Goal: Communication & Community: Answer question/provide support

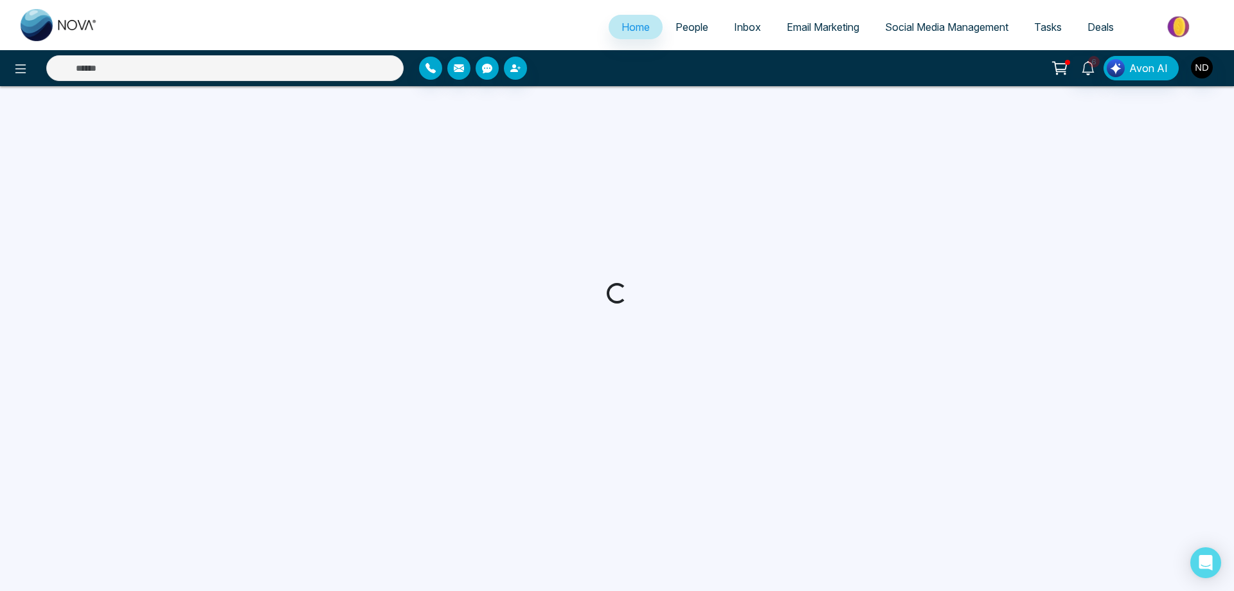
select select "*"
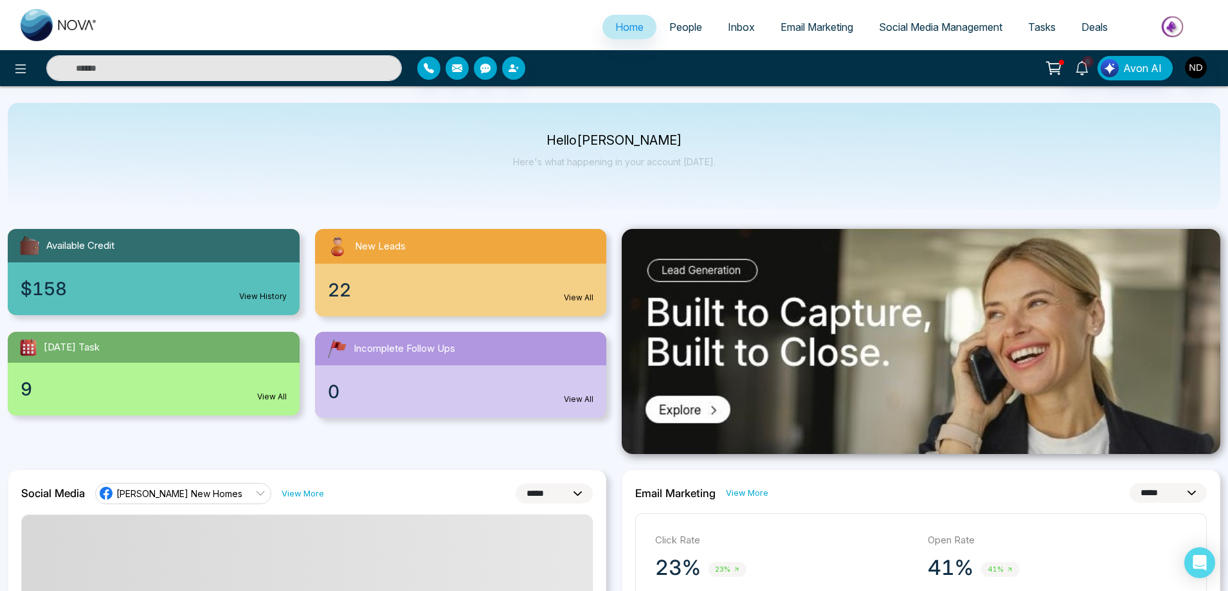
click at [336, 64] on input "text" at bounding box center [224, 68] width 356 height 26
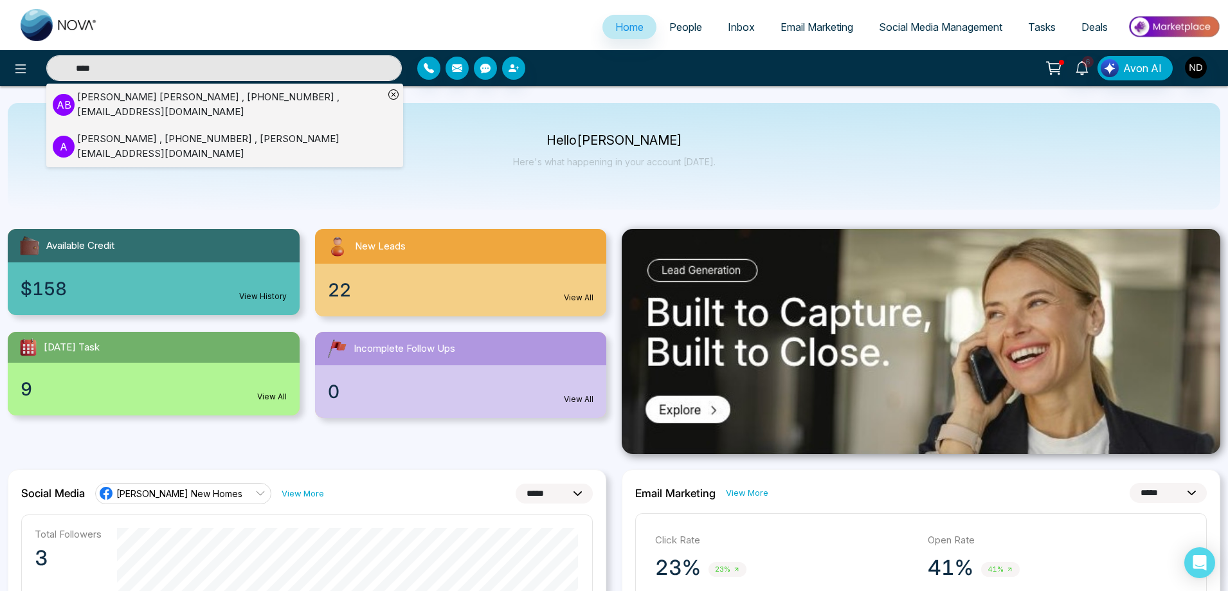
type input "****"
click at [246, 148] on div "[PERSON_NAME] , [PHONE_NUMBER] , [PERSON_NAME][EMAIL_ADDRESS][DOMAIN_NAME]" at bounding box center [230, 146] width 307 height 29
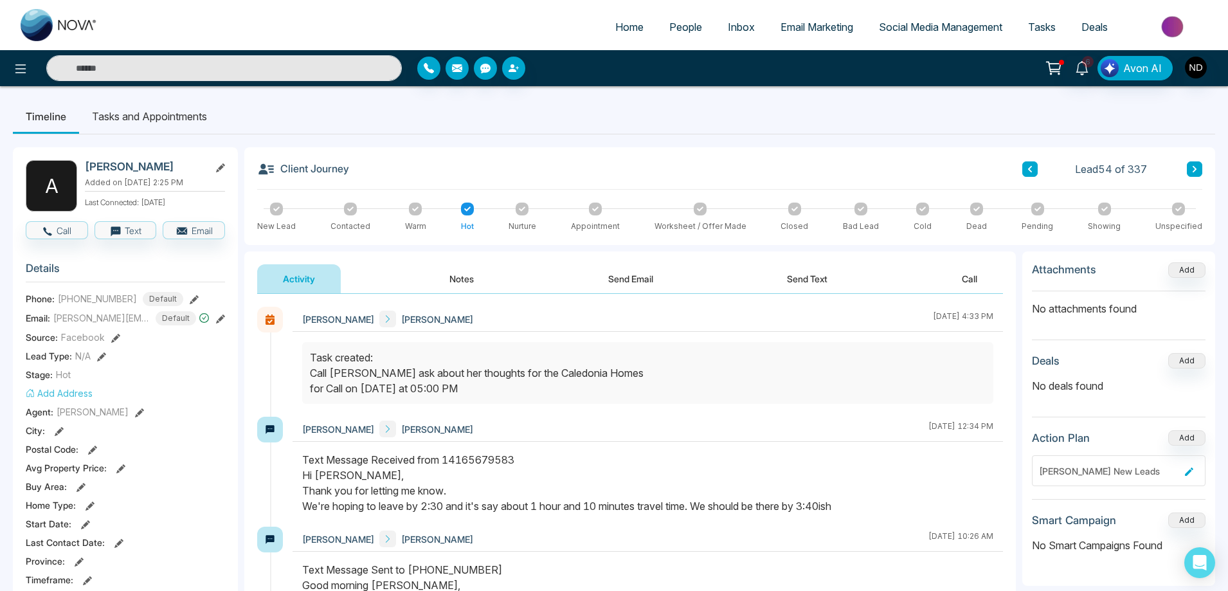
click at [798, 288] on button "Send Text" at bounding box center [807, 278] width 92 height 29
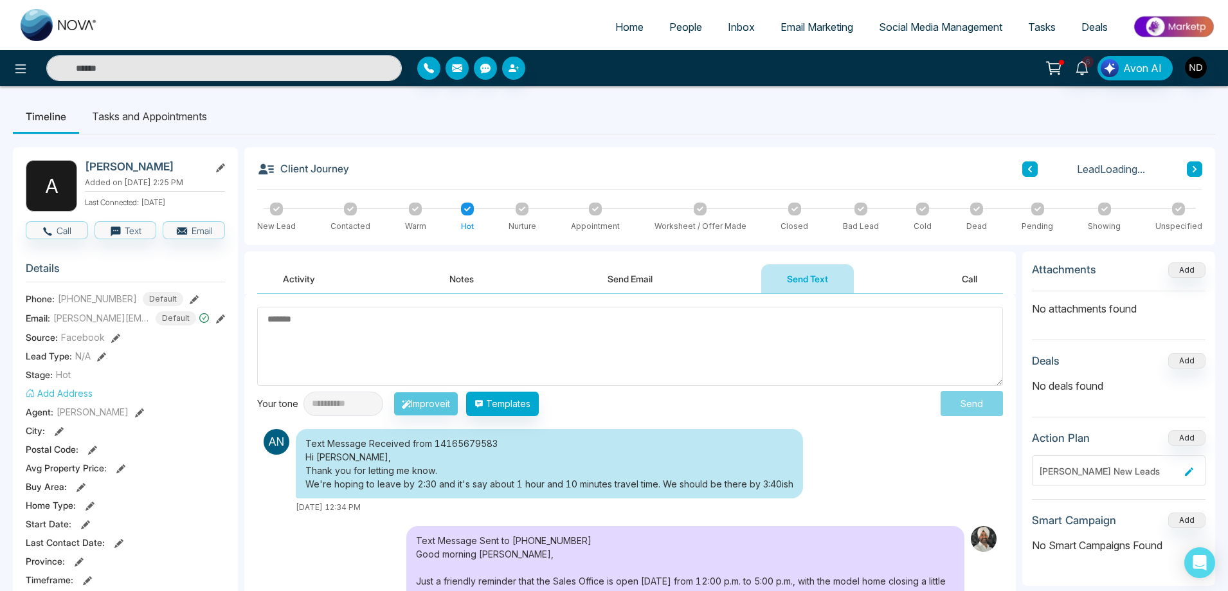
click at [391, 344] on textarea at bounding box center [630, 346] width 746 height 79
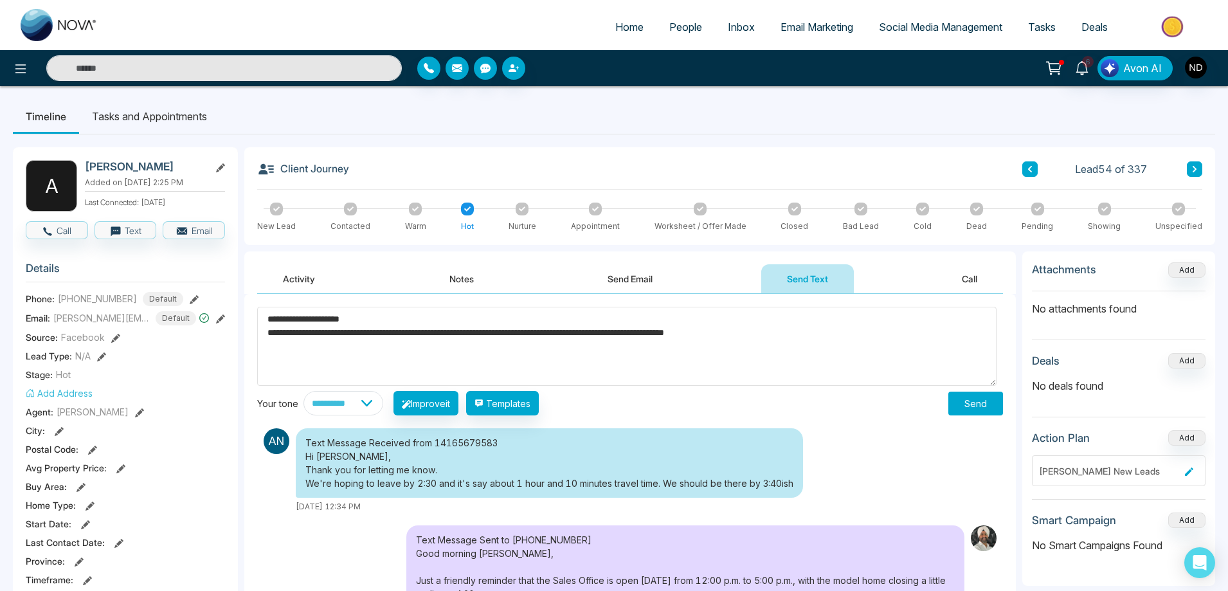
drag, startPoint x: 321, startPoint y: 335, endPoint x: 288, endPoint y: 334, distance: 32.8
click at [288, 334] on textarea "**********" at bounding box center [626, 346] width 739 height 79
click at [302, 335] on textarea "**********" at bounding box center [626, 346] width 739 height 79
click at [302, 336] on textarea "**********" at bounding box center [626, 346] width 739 height 79
click at [503, 332] on textarea "**********" at bounding box center [626, 346] width 739 height 79
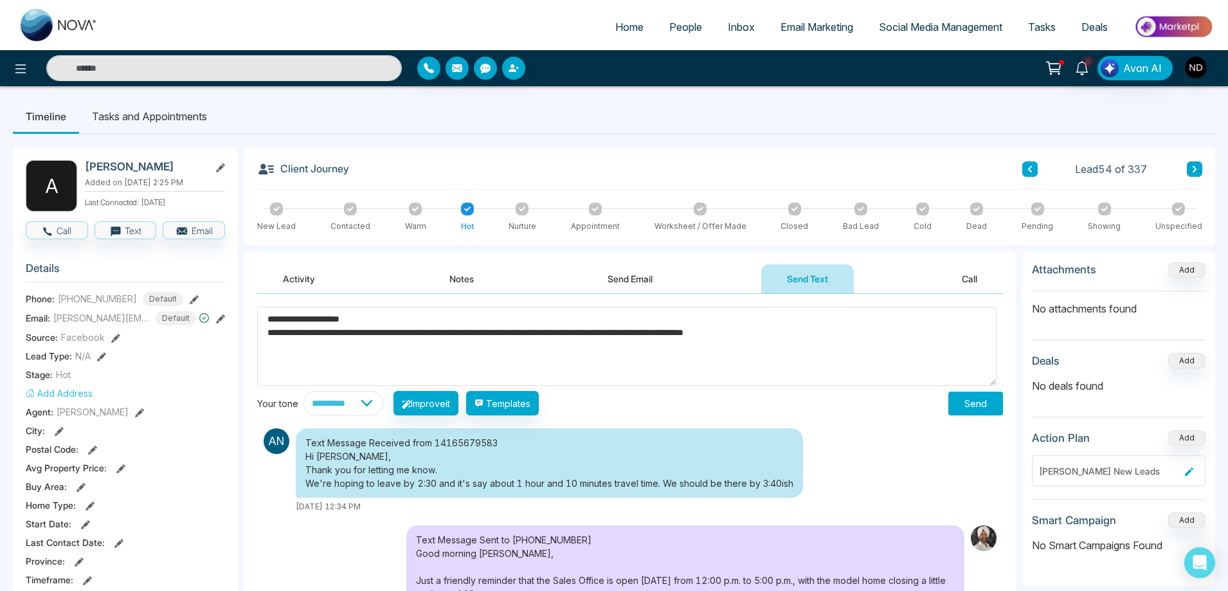
click at [0, 0] on span "**********" at bounding box center [0, 0] width 0 height 0
click at [840, 338] on textarea "**********" at bounding box center [626, 346] width 739 height 79
type textarea "**********"
click at [979, 401] on button "Send" at bounding box center [975, 404] width 55 height 24
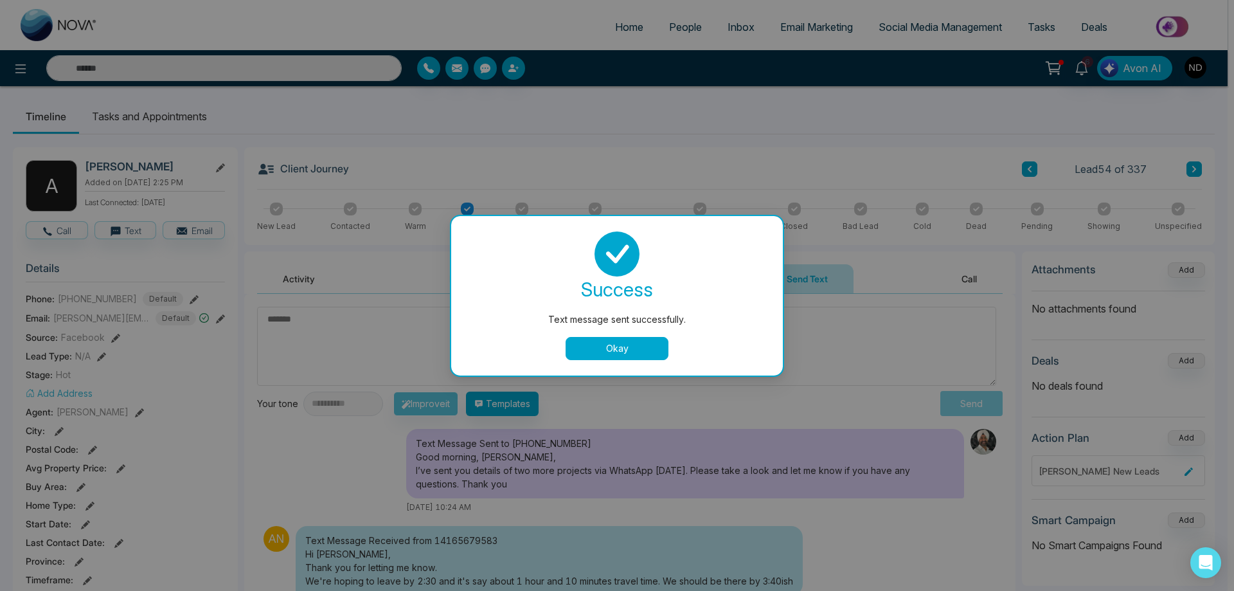
click at [615, 350] on button "Okay" at bounding box center [617, 348] width 103 height 23
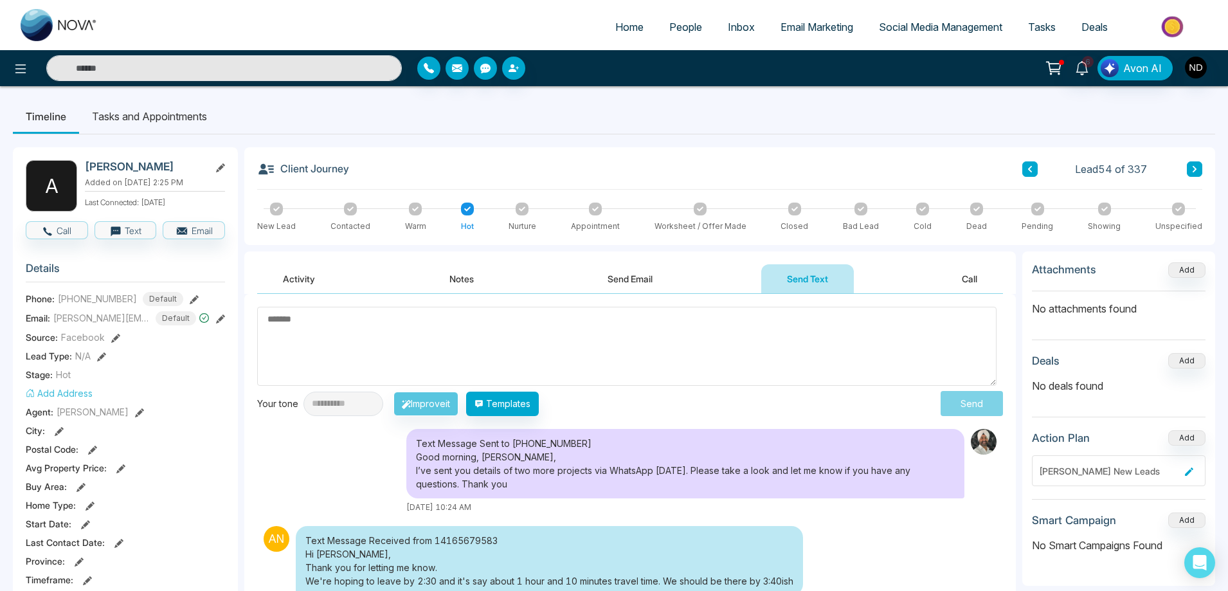
click at [588, 159] on div "Client Journey Lead 54 of 337 New Lead Contacted Warm Hot Nurture Appointment W…" at bounding box center [729, 196] width 971 height 98
click at [725, 364] on textarea at bounding box center [626, 346] width 739 height 79
click at [495, 152] on div "Client Journey Lead 54 of 337 New Lead Contacted Warm Hot Nurture Appointment W…" at bounding box center [729, 196] width 971 height 98
click at [621, 361] on textarea at bounding box center [626, 346] width 739 height 79
click at [504, 316] on textarea at bounding box center [626, 346] width 739 height 79
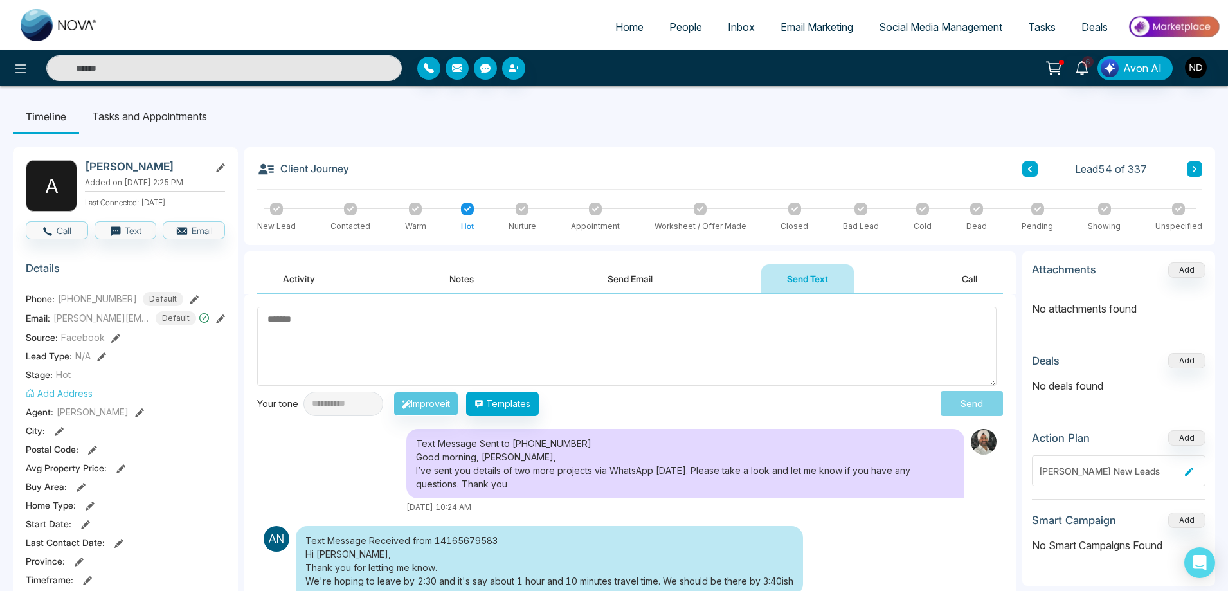
click at [670, 31] on span "People" at bounding box center [685, 27] width 33 height 13
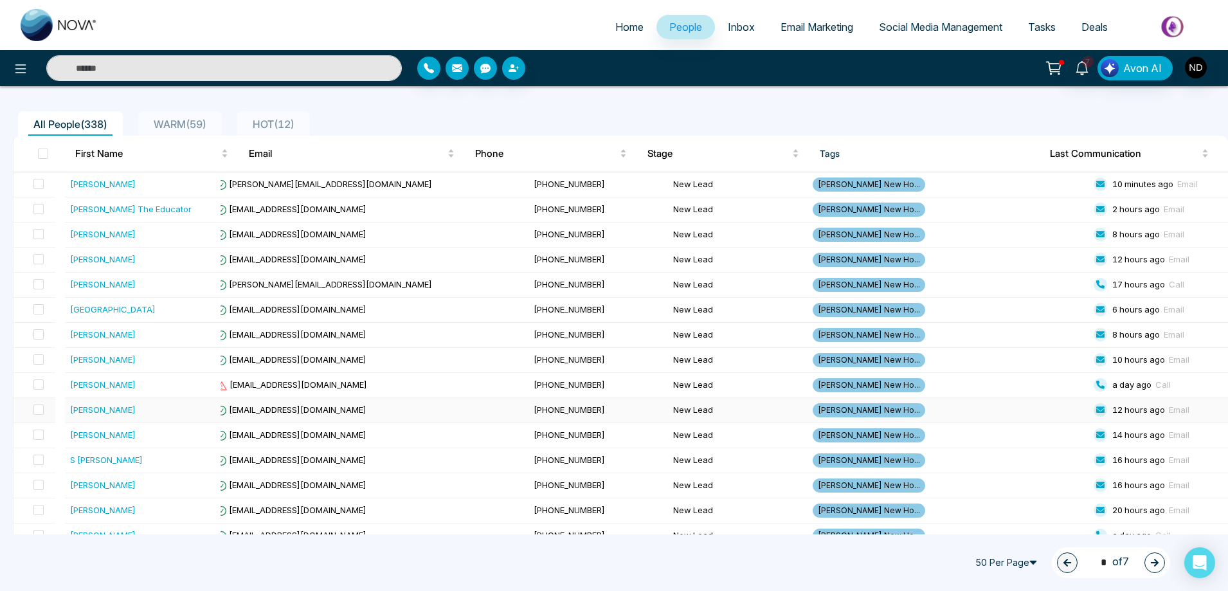
scroll to position [64, 0]
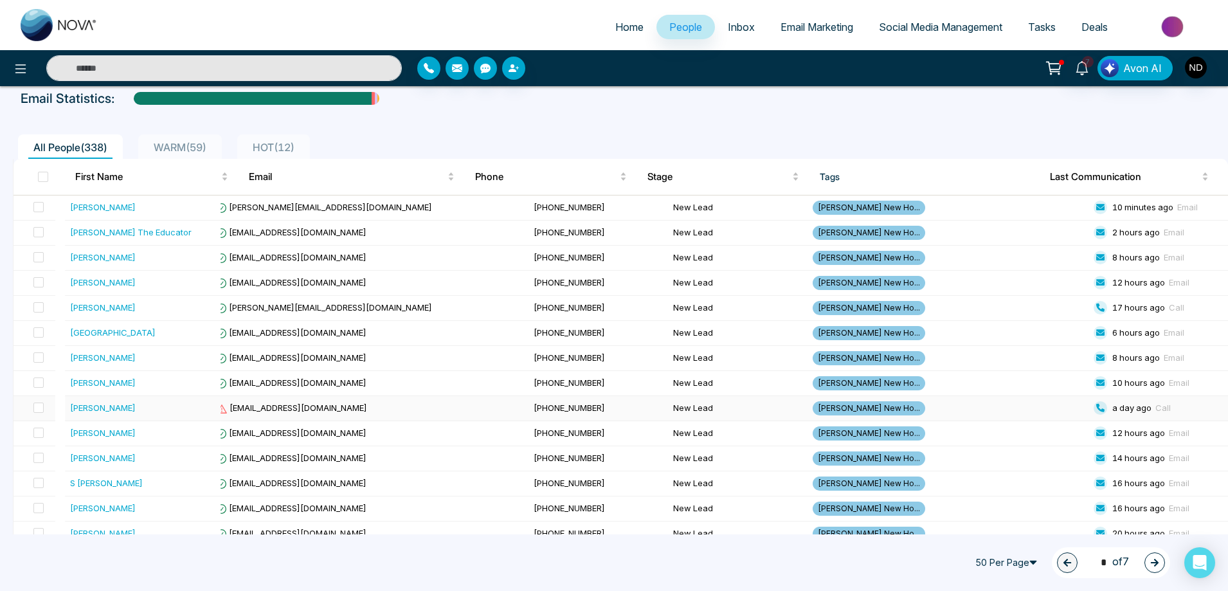
click at [132, 413] on div "[PERSON_NAME]" at bounding box center [142, 407] width 145 height 13
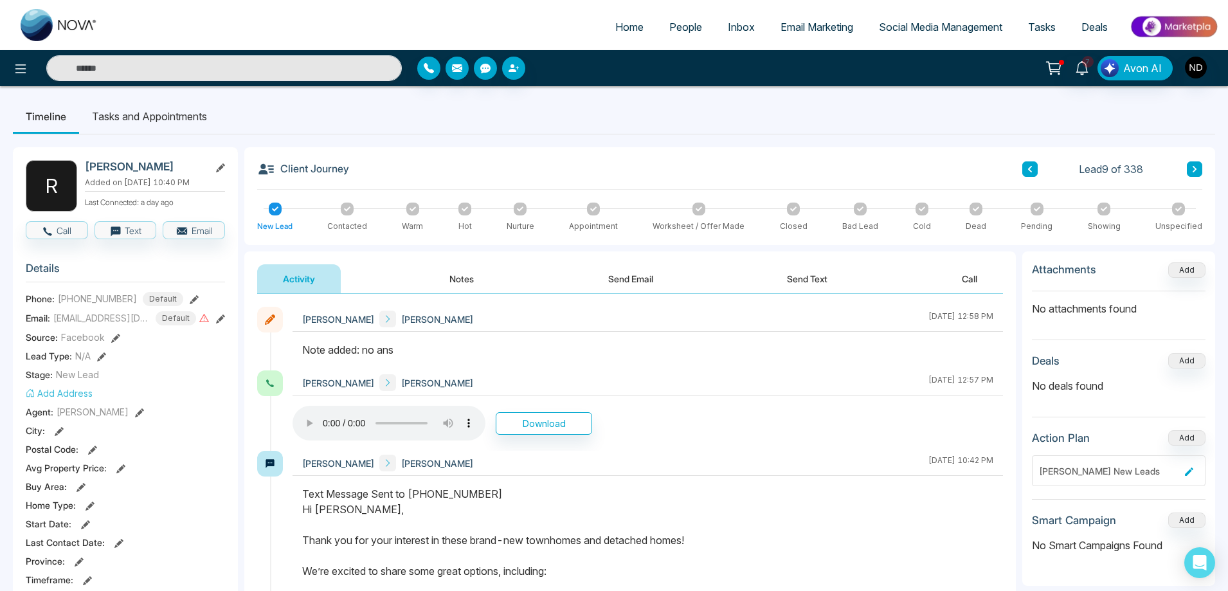
click at [1029, 170] on icon at bounding box center [1030, 169] width 4 height 6
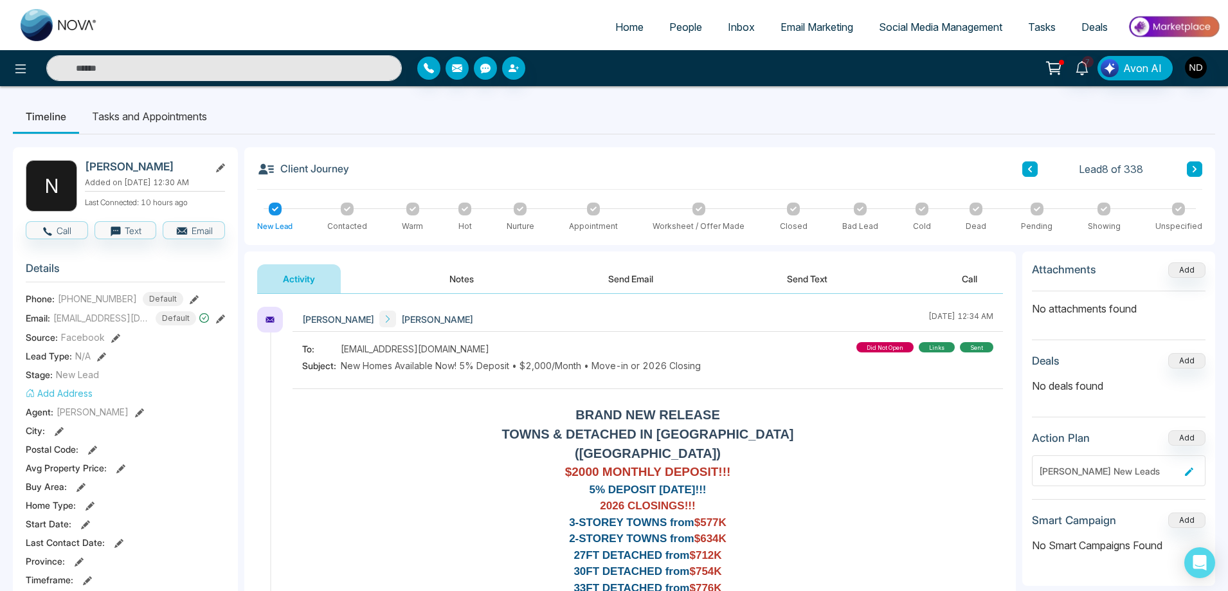
click at [1191, 166] on icon at bounding box center [1194, 169] width 6 height 8
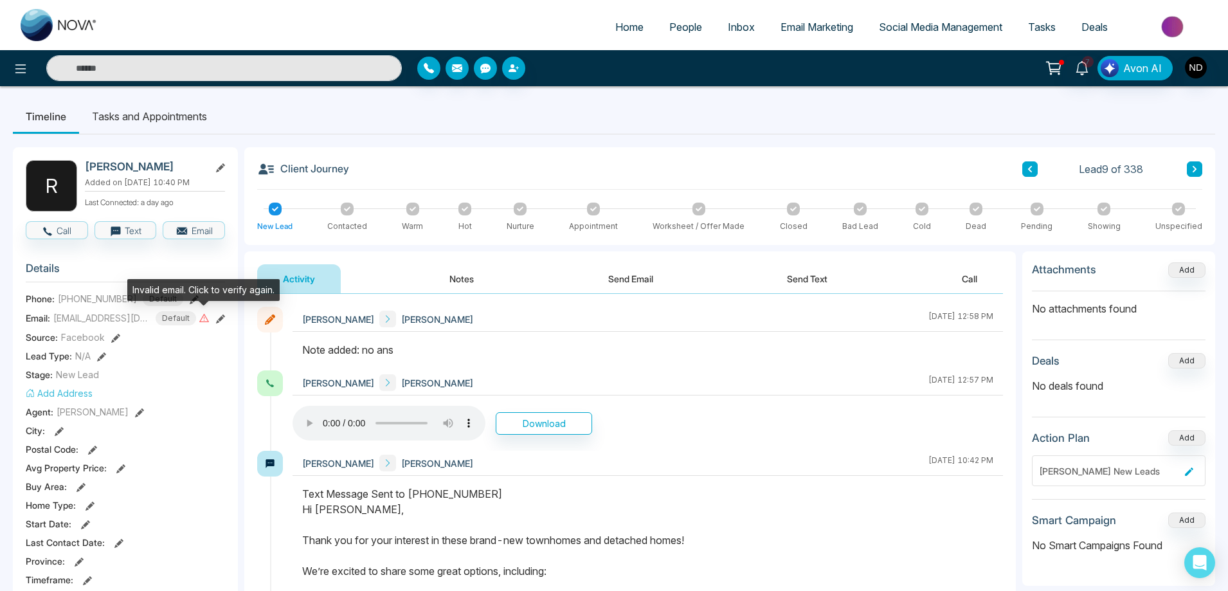
click at [205, 318] on icon at bounding box center [204, 317] width 11 height 11
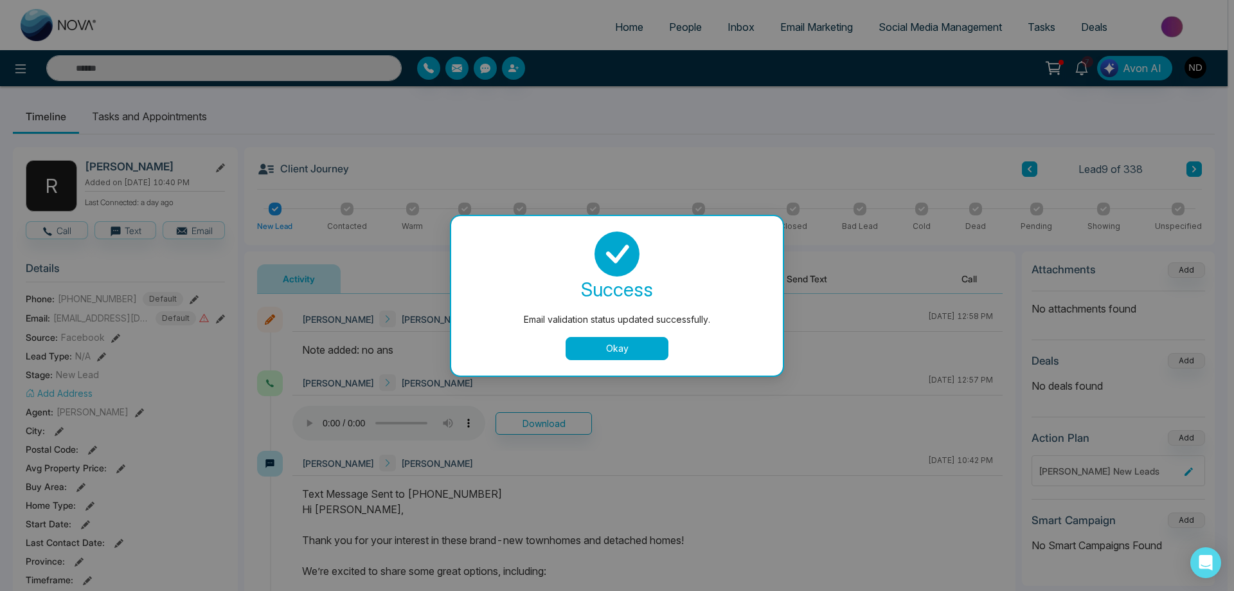
click at [628, 352] on button "Okay" at bounding box center [617, 348] width 103 height 23
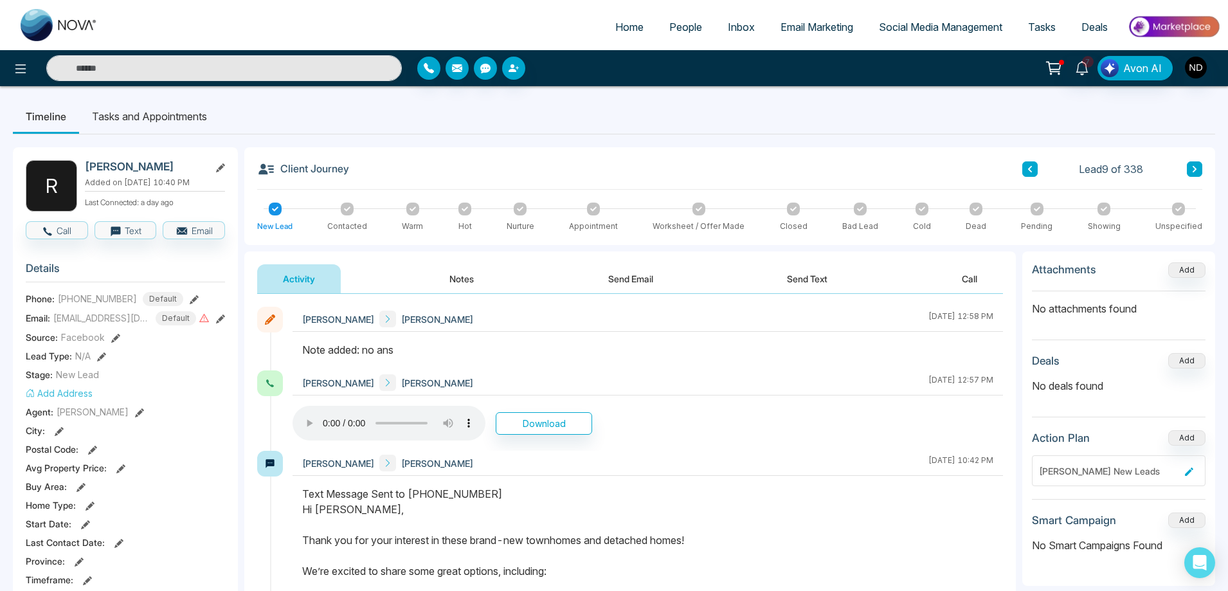
click at [218, 321] on icon at bounding box center [220, 318] width 9 height 9
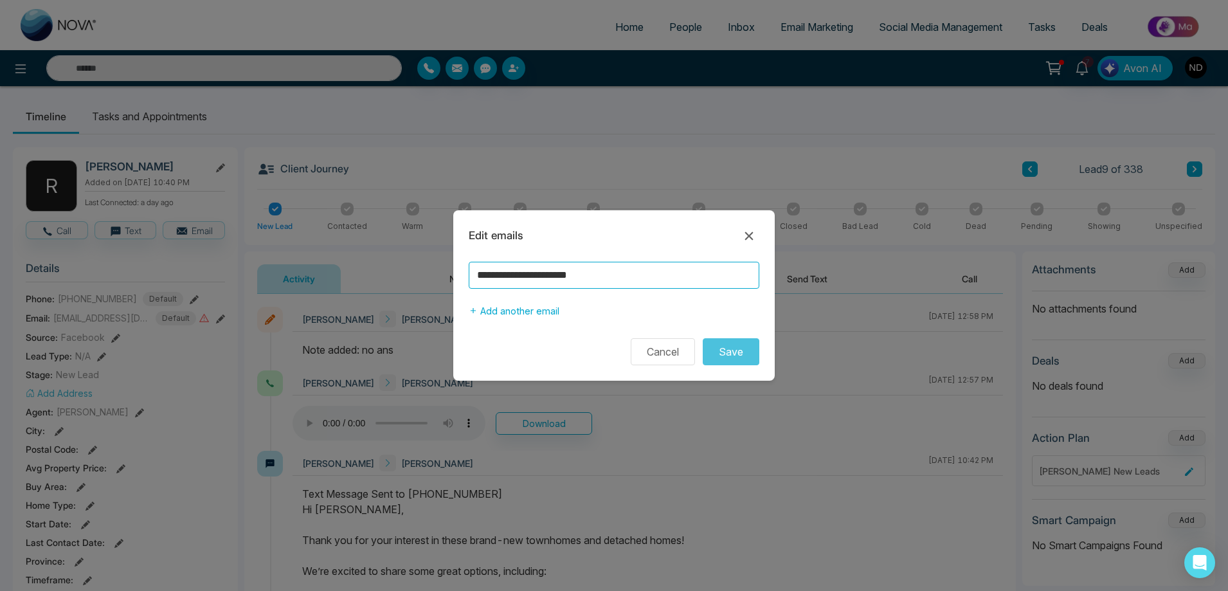
click at [591, 279] on input "**********" at bounding box center [614, 275] width 291 height 27
type input "**********"
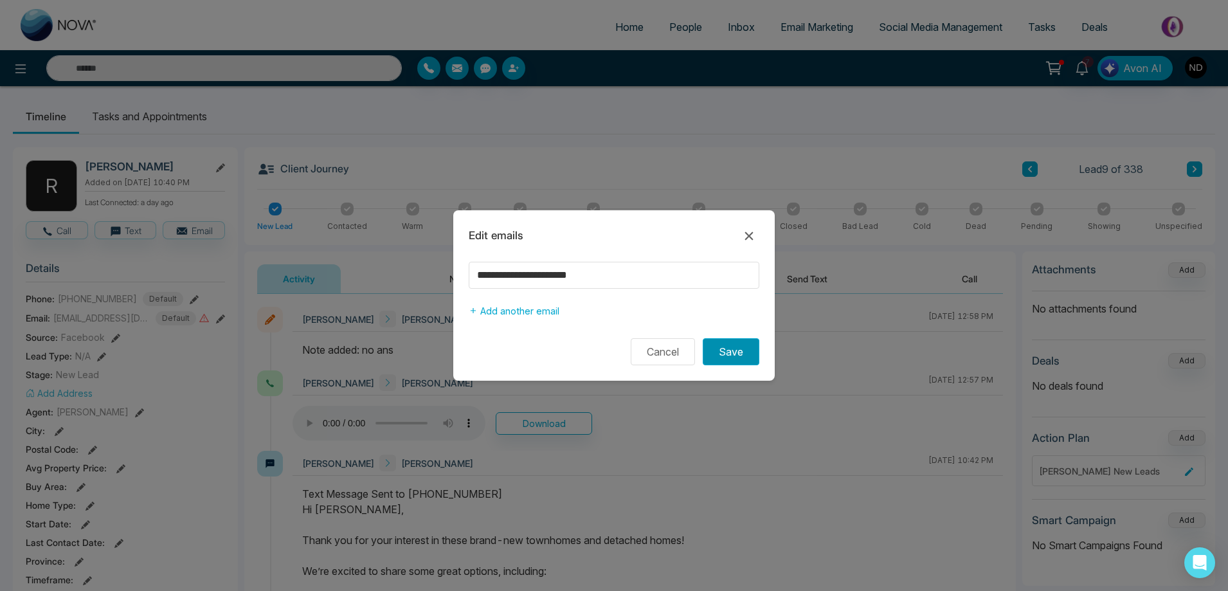
click at [734, 349] on button "Save" at bounding box center [731, 351] width 57 height 27
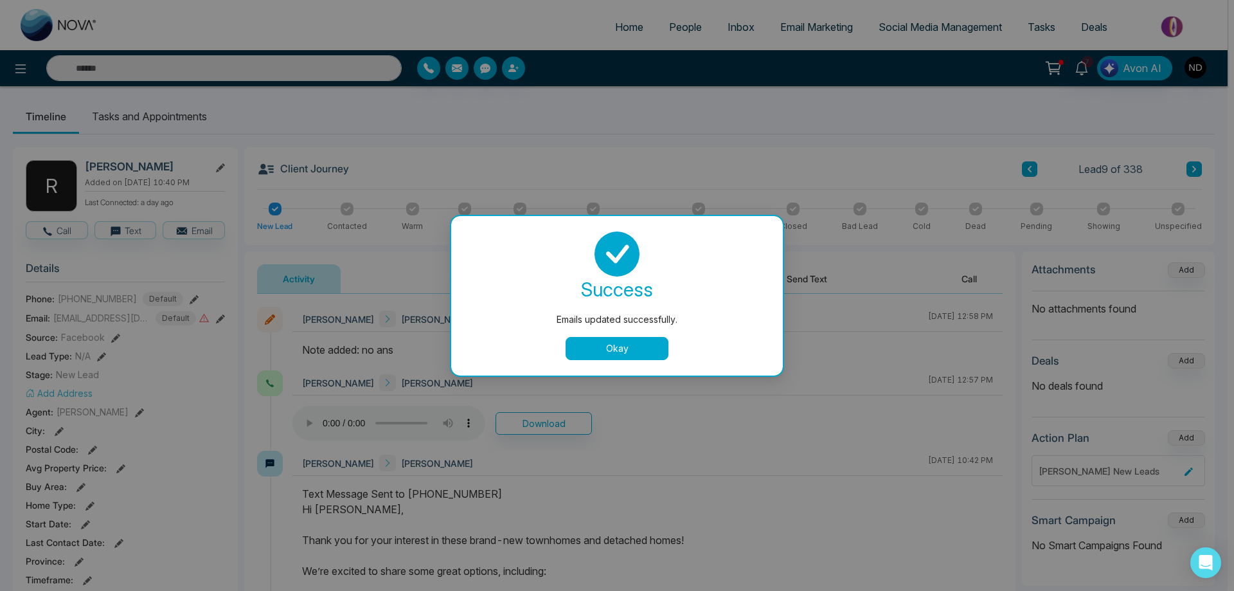
click at [640, 356] on button "Okay" at bounding box center [617, 348] width 103 height 23
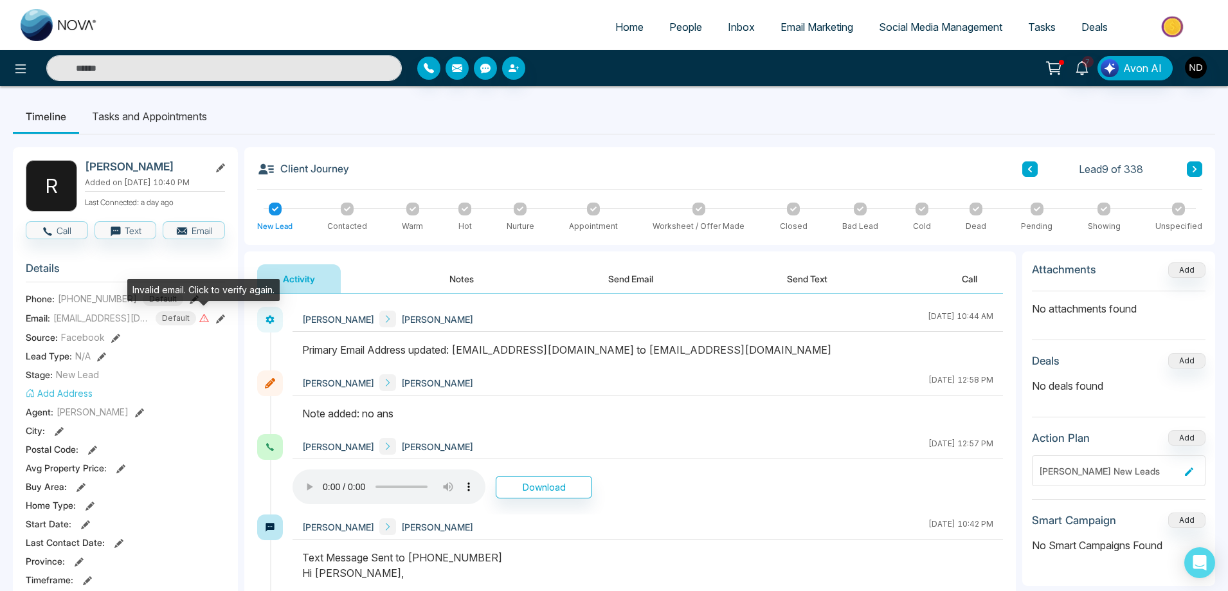
click at [200, 319] on icon at bounding box center [204, 317] width 11 height 11
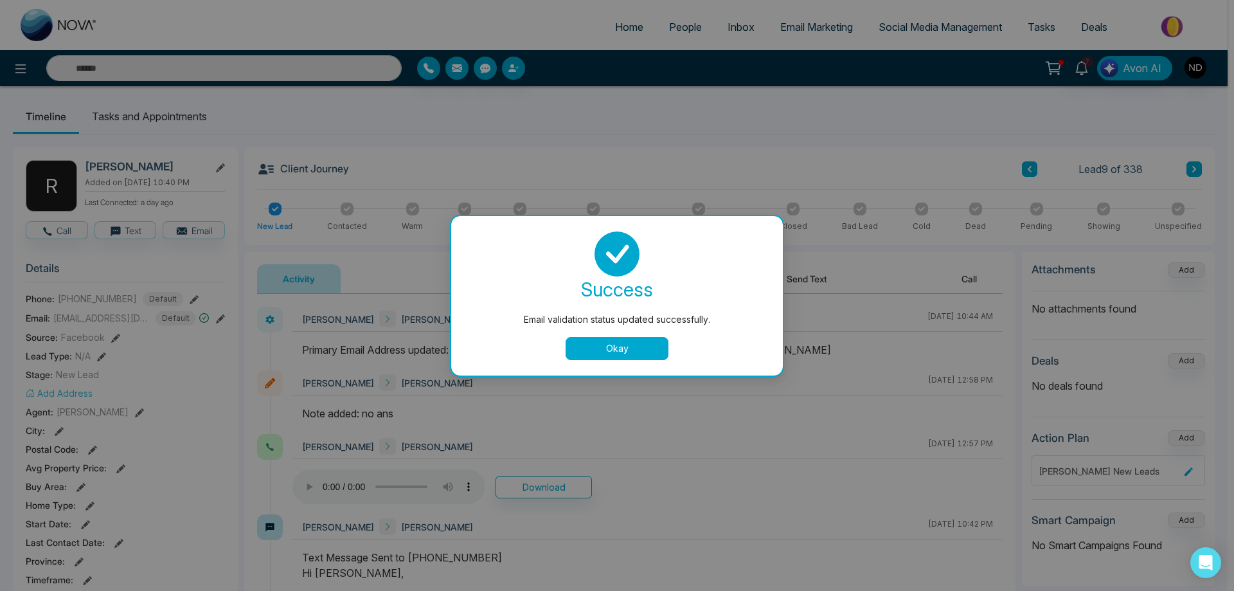
click at [598, 352] on button "Okay" at bounding box center [617, 348] width 103 height 23
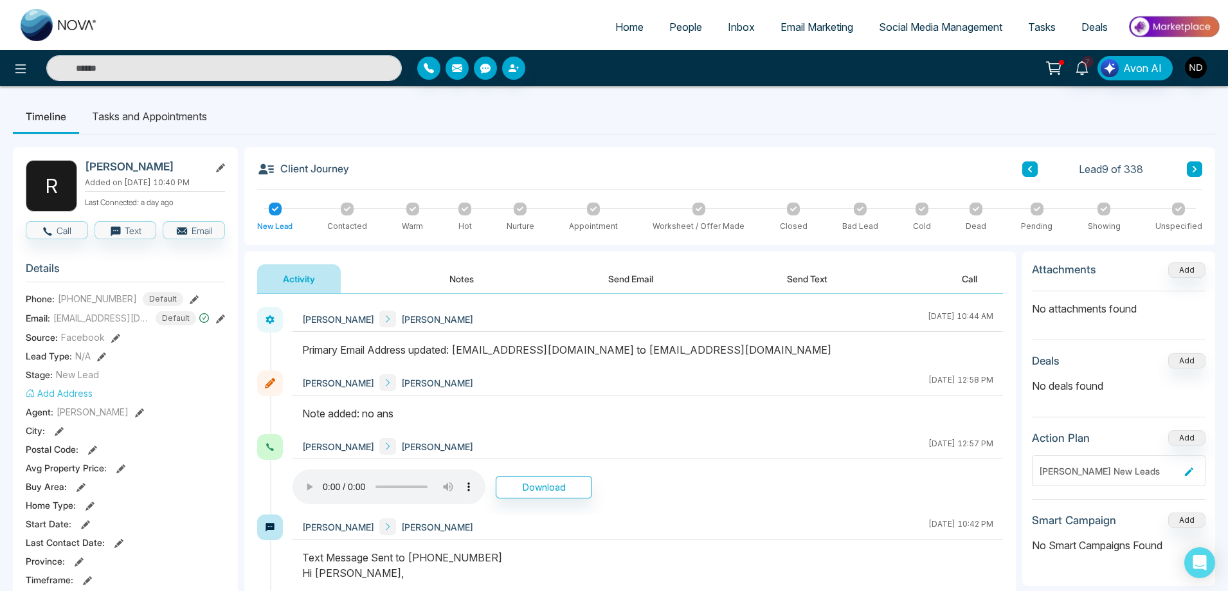
click at [1029, 168] on icon at bounding box center [1030, 169] width 6 height 8
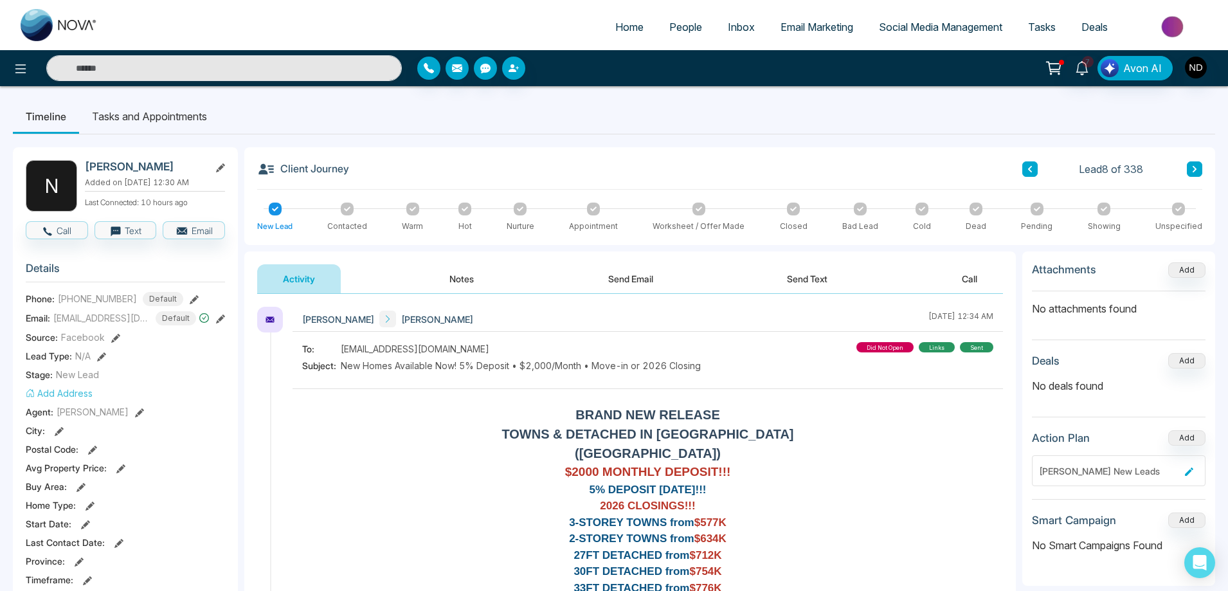
click at [1029, 168] on icon at bounding box center [1030, 169] width 6 height 8
click at [1031, 170] on icon at bounding box center [1030, 169] width 6 height 8
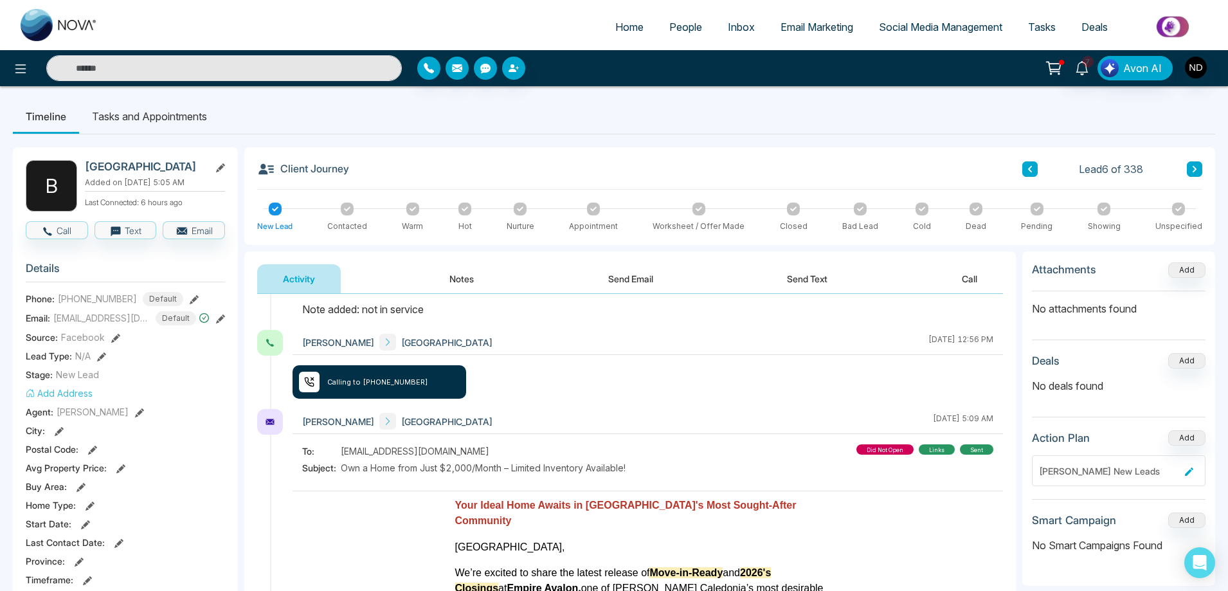
scroll to position [321, 0]
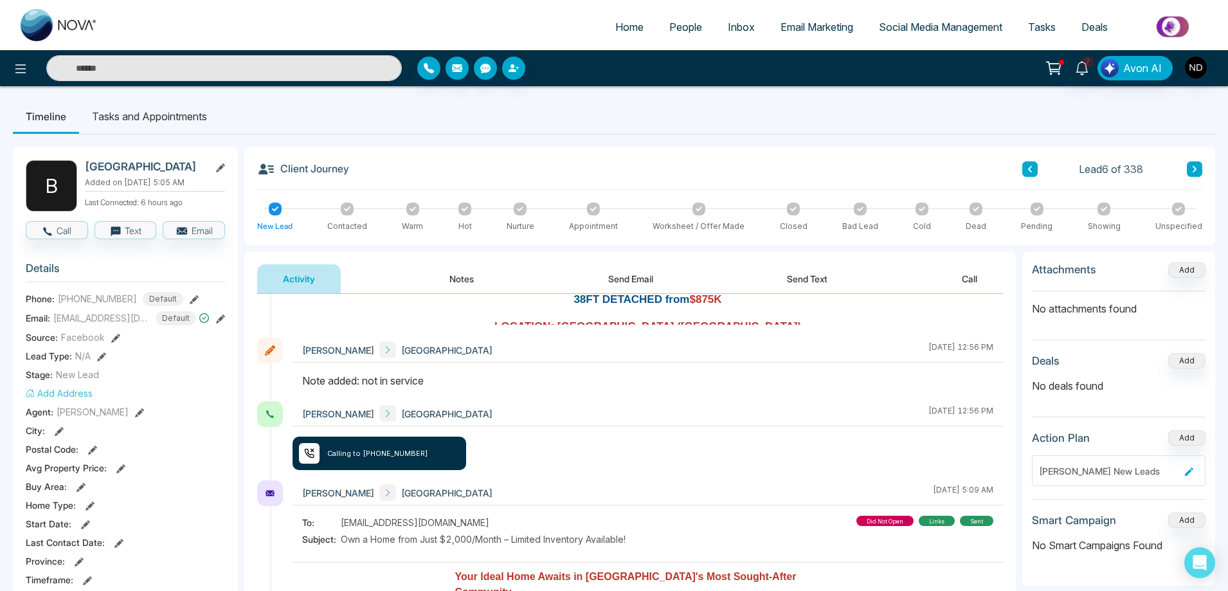
click at [1029, 167] on icon at bounding box center [1030, 169] width 6 height 8
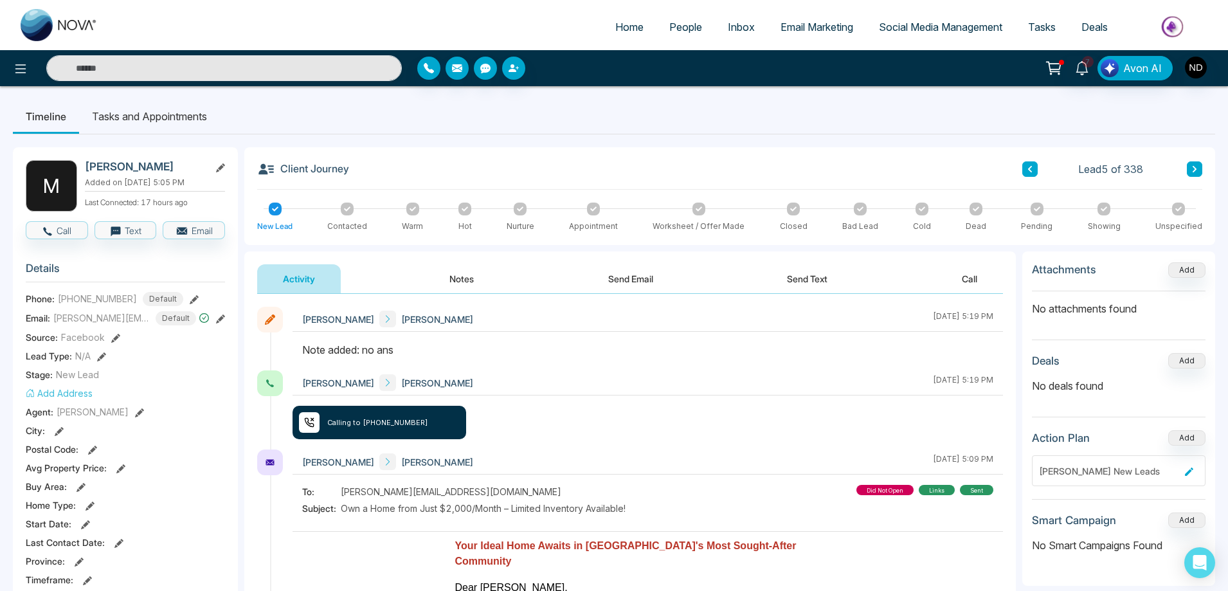
click at [1034, 171] on button at bounding box center [1029, 168] width 15 height 15
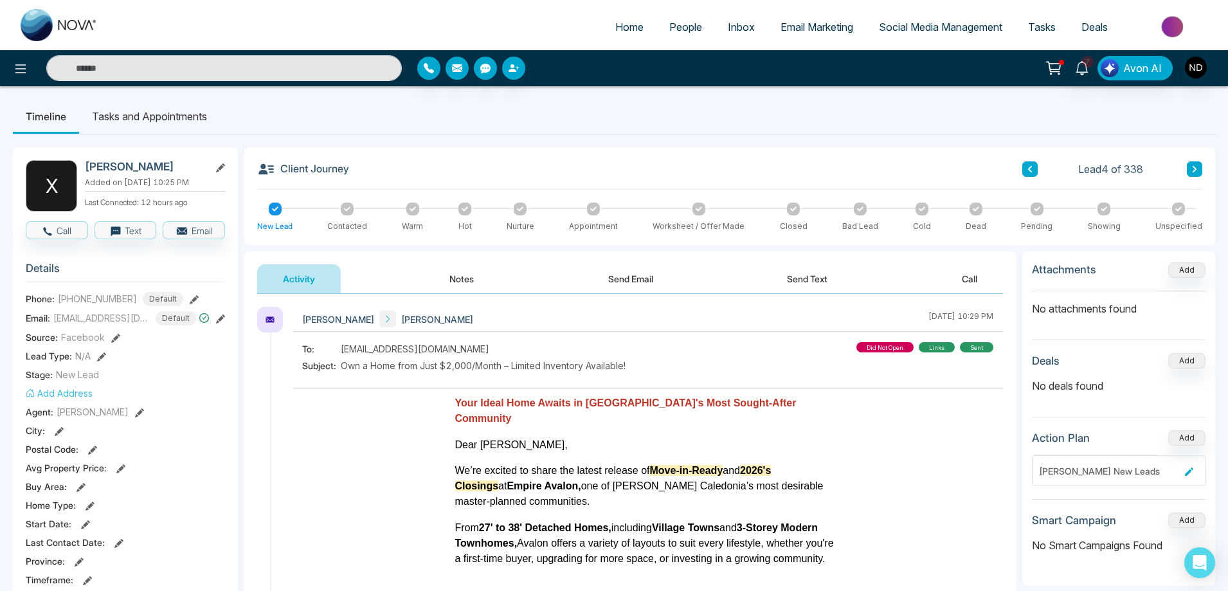
click at [1032, 168] on icon at bounding box center [1030, 169] width 6 height 8
click at [18, 73] on icon at bounding box center [20, 68] width 15 height 15
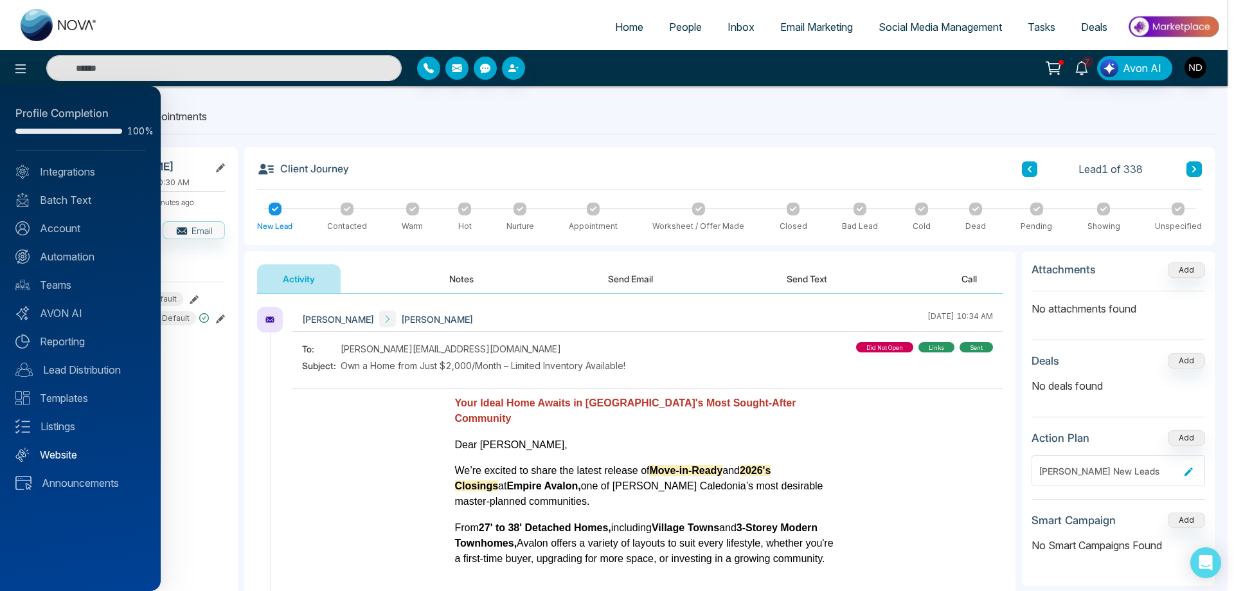
click at [60, 453] on link "Website" at bounding box center [80, 454] width 130 height 15
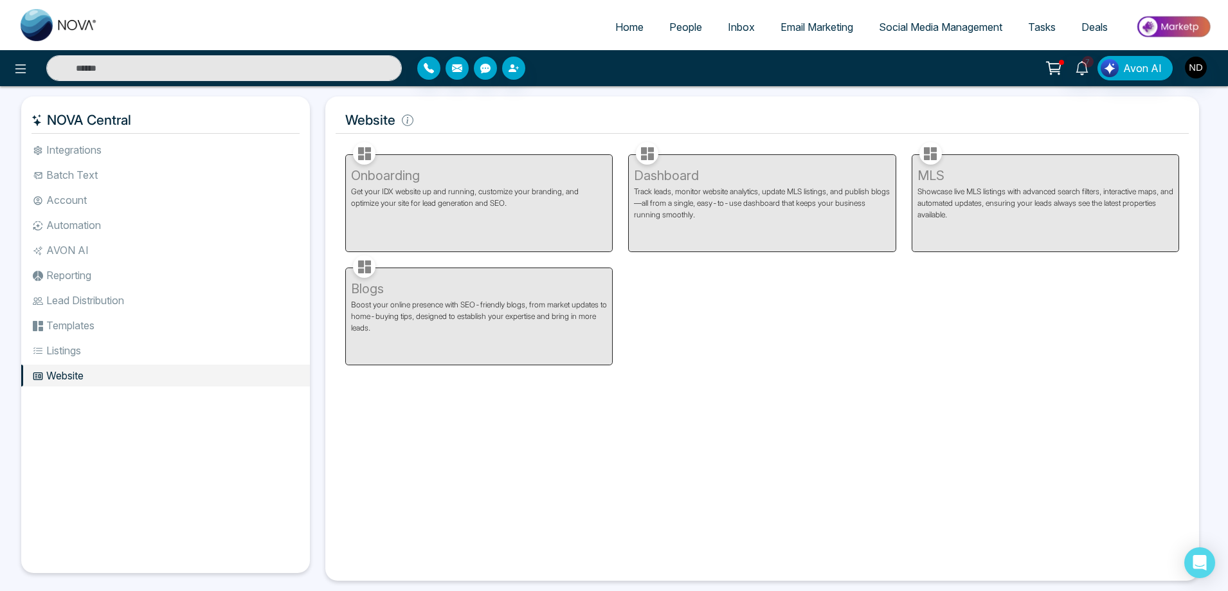
click at [792, 351] on div "Onboarding Get your IDX website up and running, customize your branding, and op…" at bounding box center [762, 252] width 849 height 226
click at [1086, 69] on icon at bounding box center [1082, 68] width 14 height 14
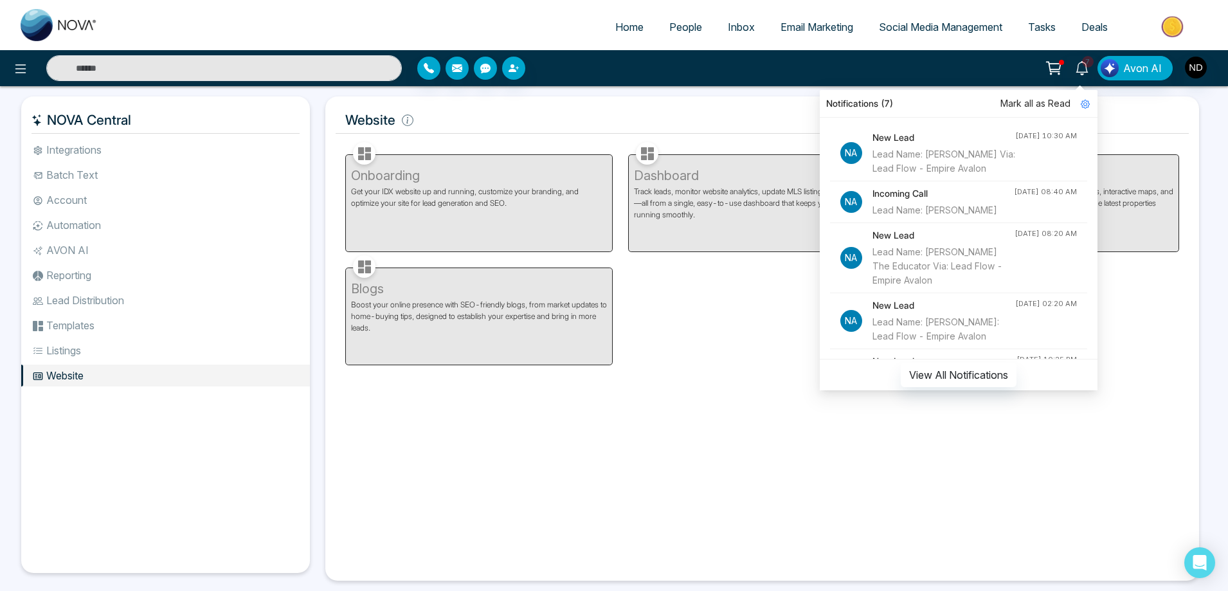
click at [976, 216] on div "Incoming Call Lead Name: [PERSON_NAME]" at bounding box center [942, 201] width 141 height 31
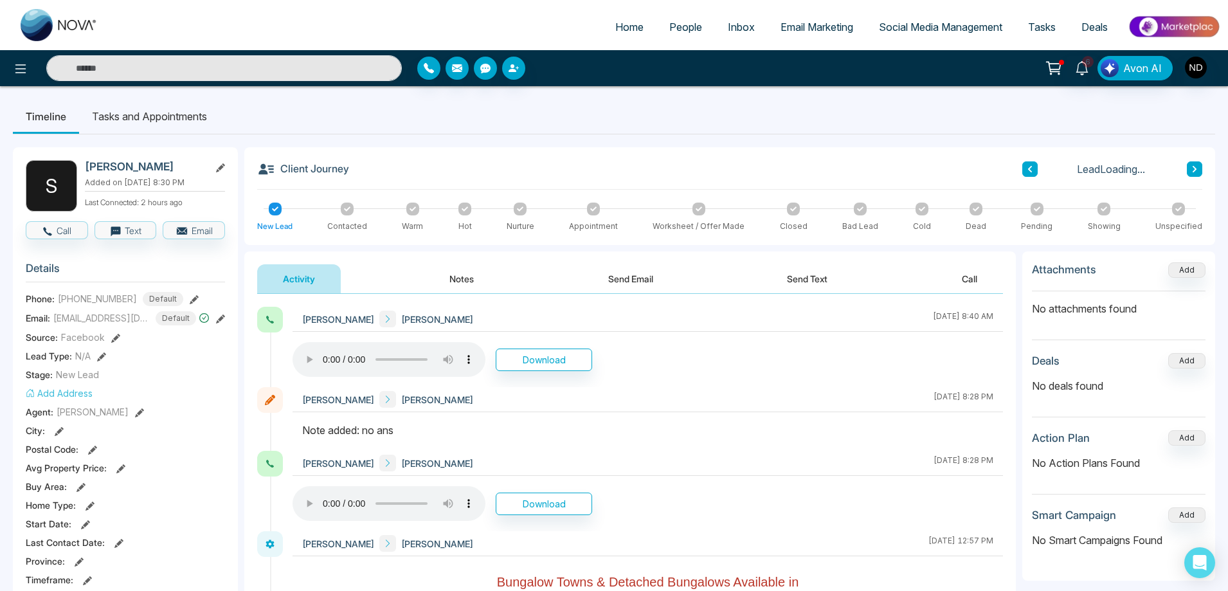
click at [781, 366] on div "Download" at bounding box center [648, 359] width 710 height 35
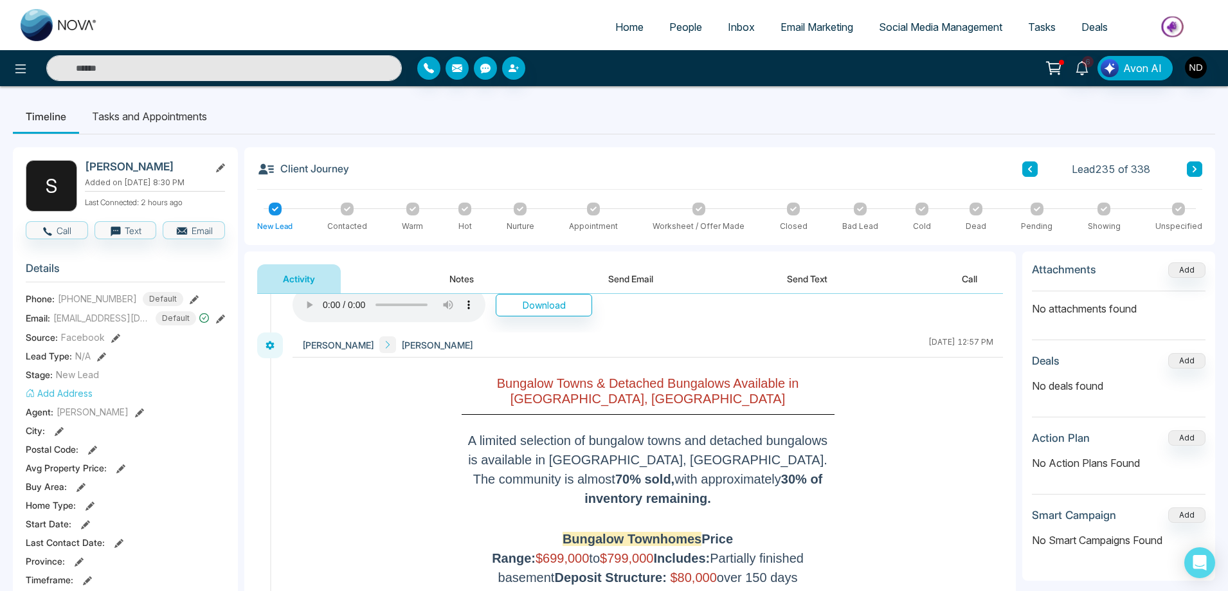
scroll to position [257, 0]
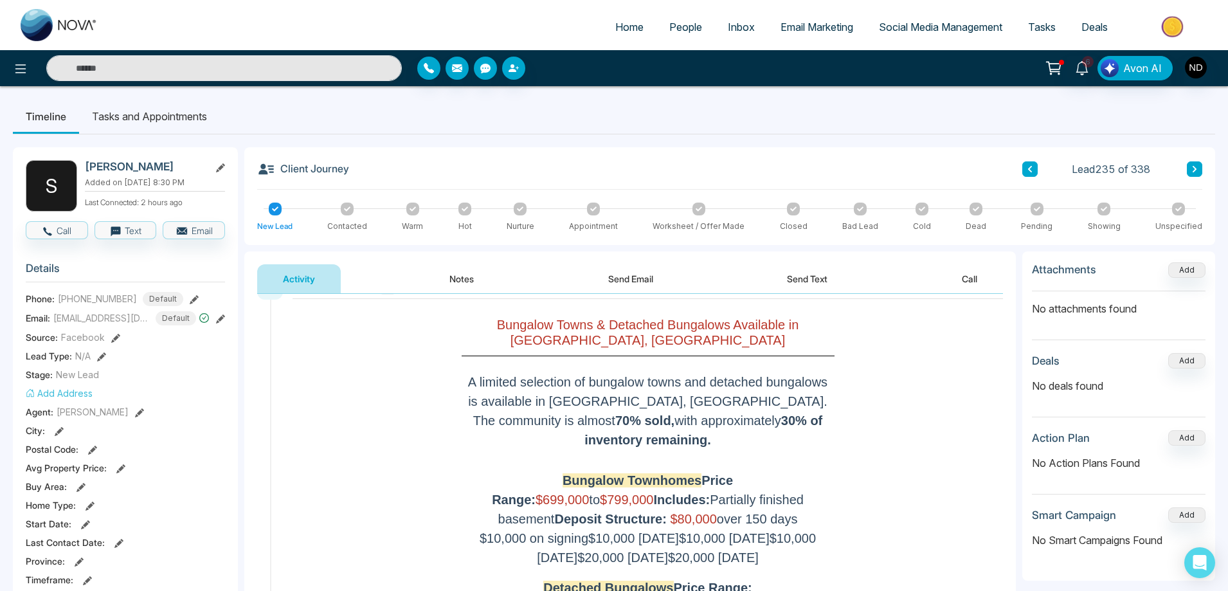
click at [643, 280] on button "Send Email" at bounding box center [630, 278] width 96 height 29
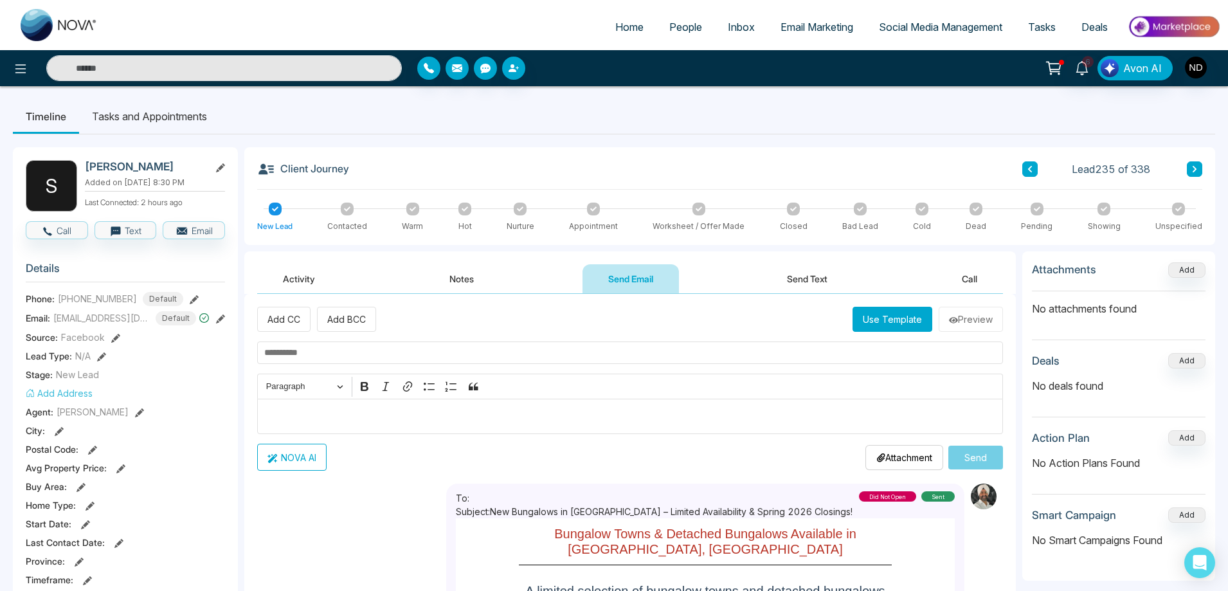
click at [571, 334] on div "Add CC Add BCC Use Template Preview Rich Text Editor Paragraph Bold Italic Link…" at bounding box center [630, 389] width 746 height 164
drag, startPoint x: 1101, startPoint y: 168, endPoint x: 1150, endPoint y: 168, distance: 49.5
click at [1150, 168] on span "Lead 235 of 338" at bounding box center [1111, 168] width 78 height 15
click at [767, 161] on div "Client Journey Lead 235 of 338" at bounding box center [729, 175] width 945 height 30
click at [1086, 64] on span "6" at bounding box center [1088, 62] width 12 height 12
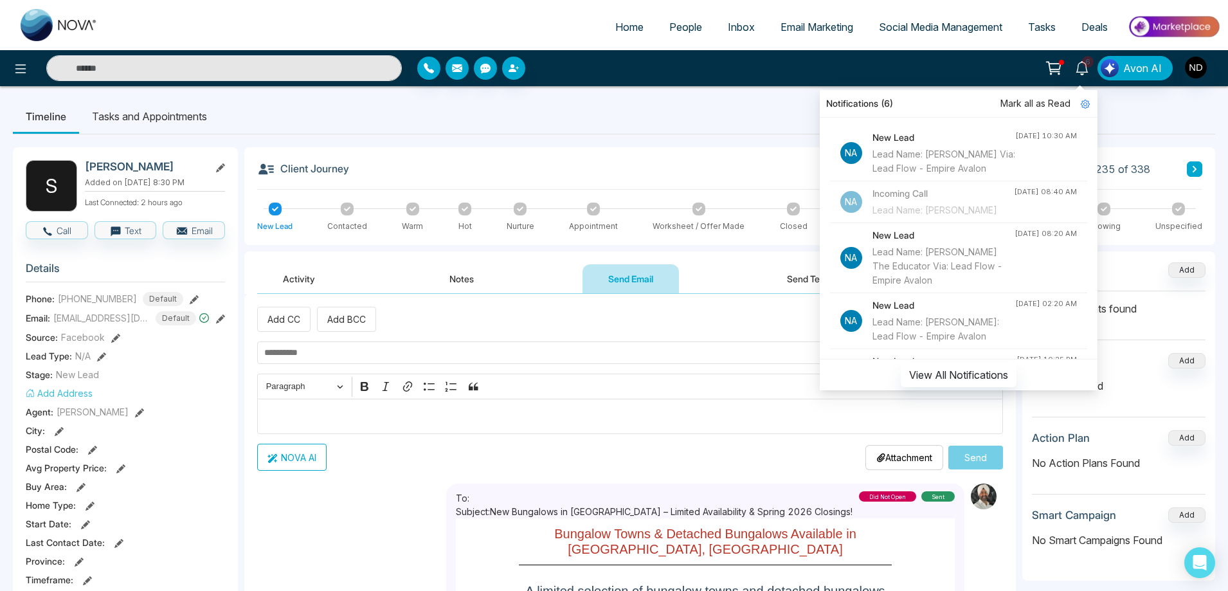
click at [680, 107] on ul "Timeline Tasks and Appointments" at bounding box center [614, 116] width 1202 height 35
